Goal: Task Accomplishment & Management: Use online tool/utility

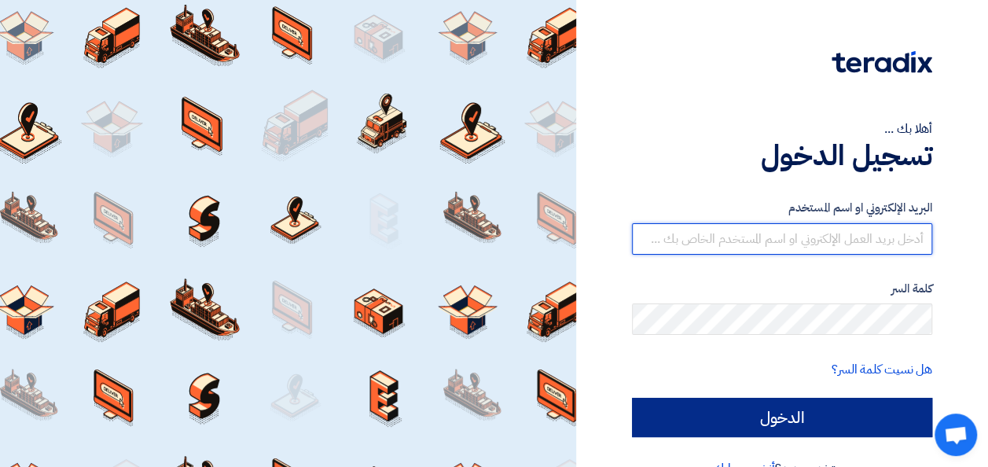
type input "[EMAIL_ADDRESS][DOMAIN_NAME]"
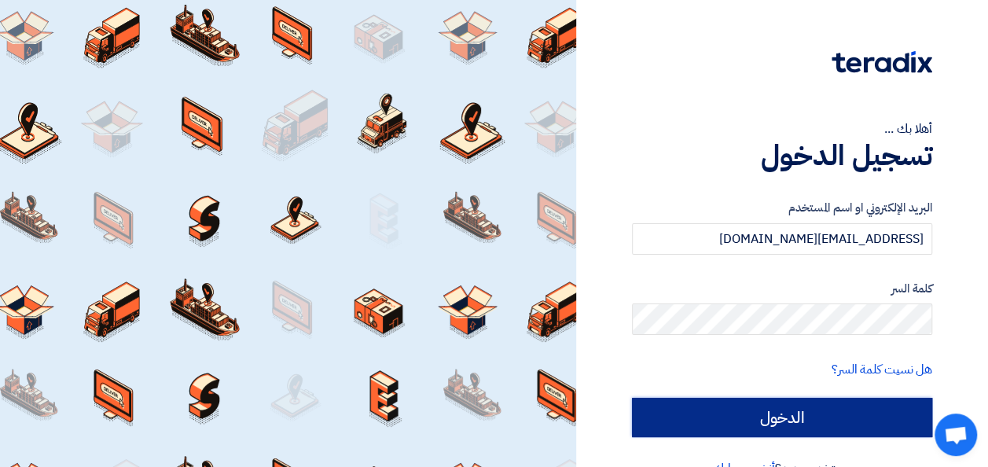
click at [815, 415] on input "الدخول" at bounding box center [782, 417] width 300 height 39
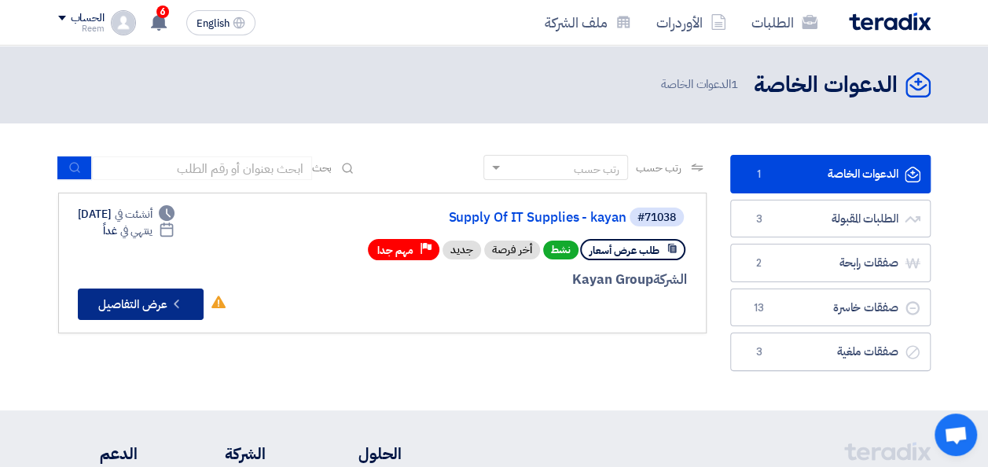
click at [137, 308] on button "Check details عرض التفاصيل" at bounding box center [141, 304] width 126 height 31
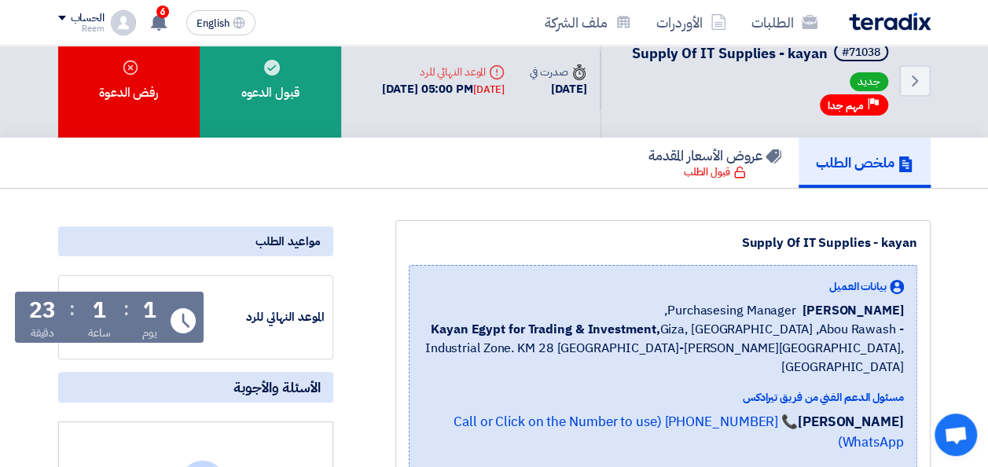
scroll to position [17, 0]
